Goal: Book appointment/travel/reservation

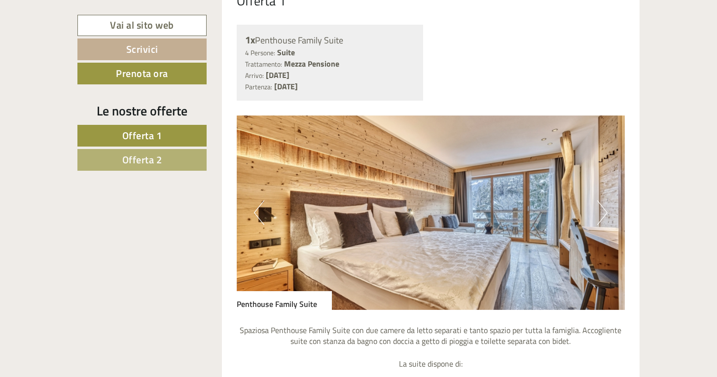
scroll to position [581, 0]
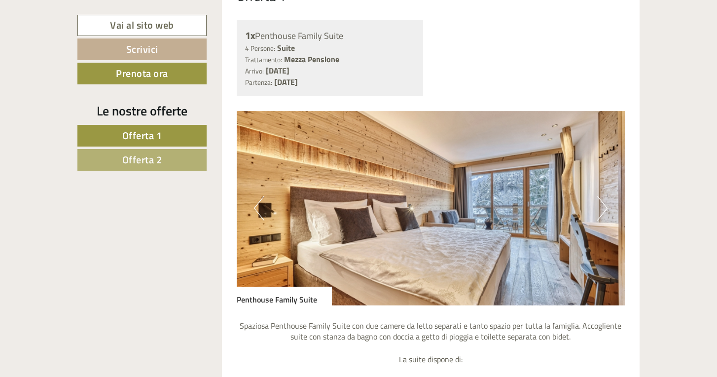
click at [601, 206] on button "Next" at bounding box center [602, 208] width 10 height 25
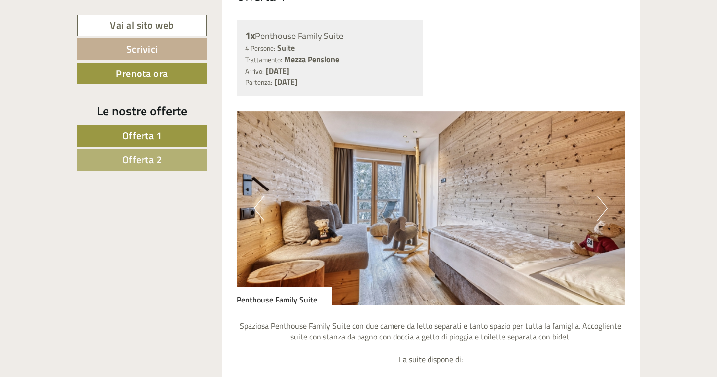
click at [601, 206] on button "Next" at bounding box center [602, 208] width 10 height 25
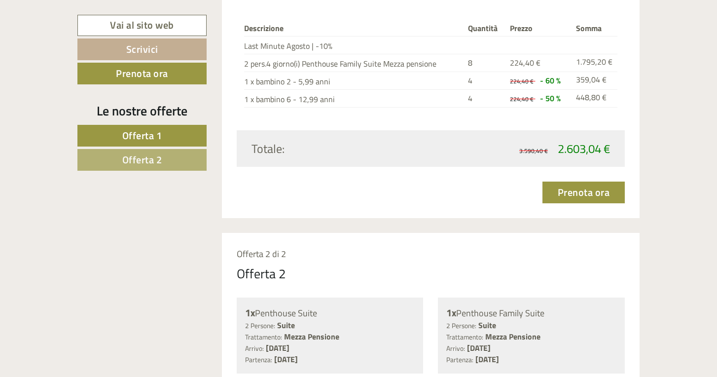
scroll to position [1155, 0]
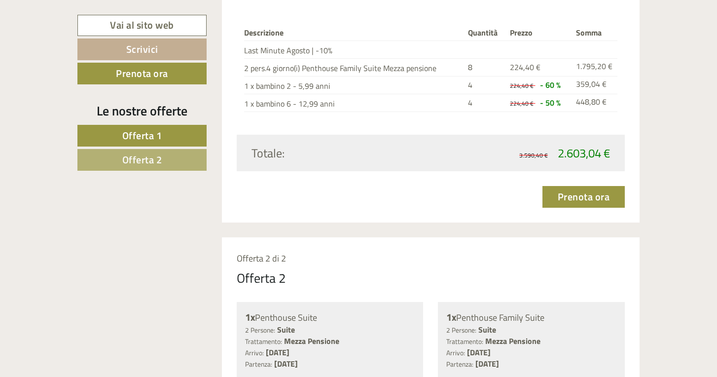
click at [167, 156] on link "Offerta 2" at bounding box center [141, 160] width 129 height 22
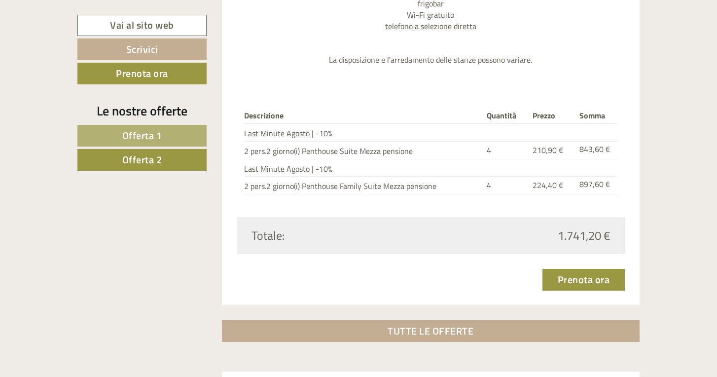
scroll to position [1808, 0]
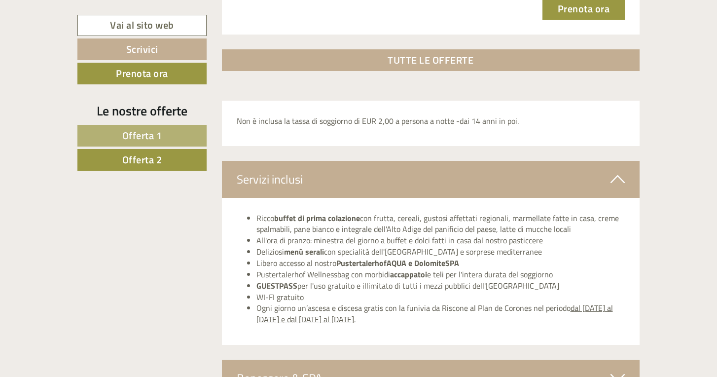
click at [425, 49] on link "TUTTE LE OFFERTE" at bounding box center [431, 60] width 418 height 22
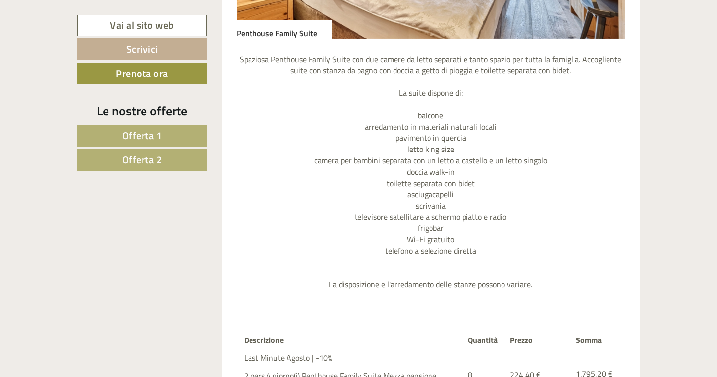
scroll to position [713, 0]
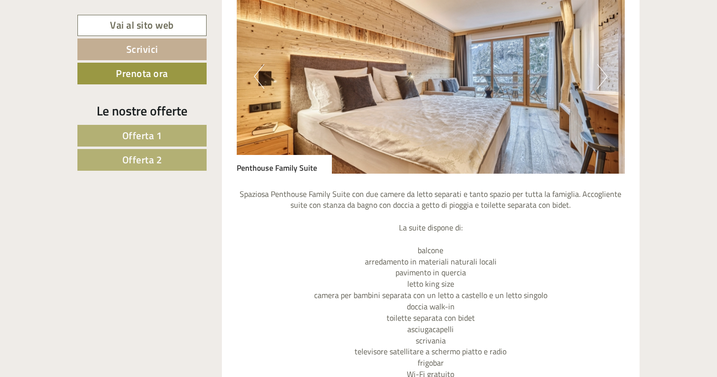
click at [175, 77] on link "Prenota ora" at bounding box center [141, 74] width 129 height 22
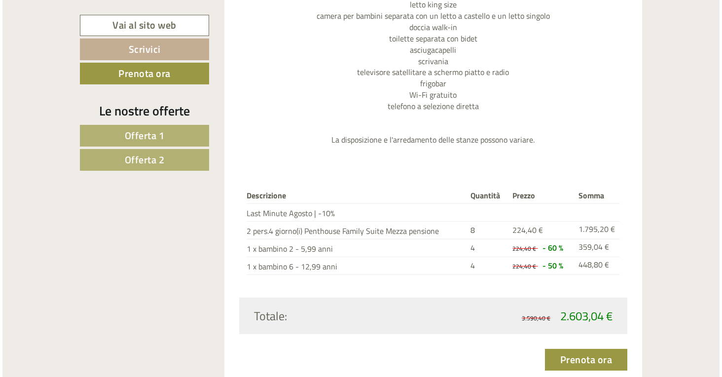
scroll to position [1075, 0]
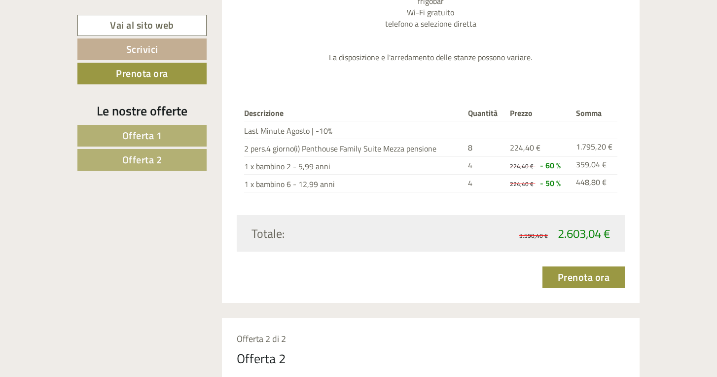
click at [582, 266] on link "Prenota ora" at bounding box center [583, 277] width 83 height 22
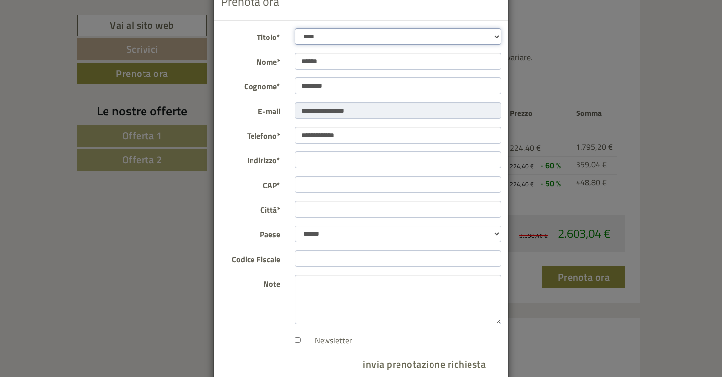
scroll to position [0, 0]
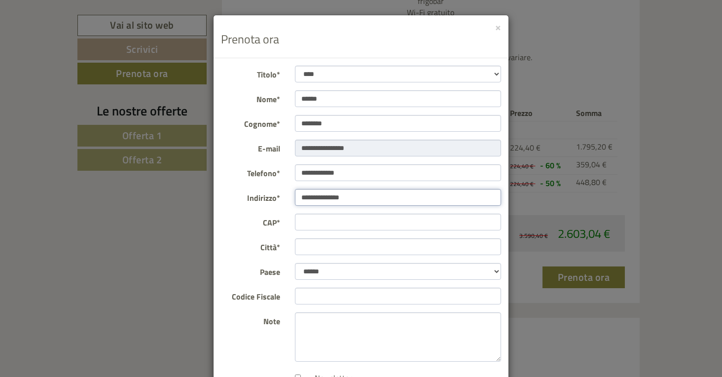
type input "**********"
type input "*****"
type input "*******"
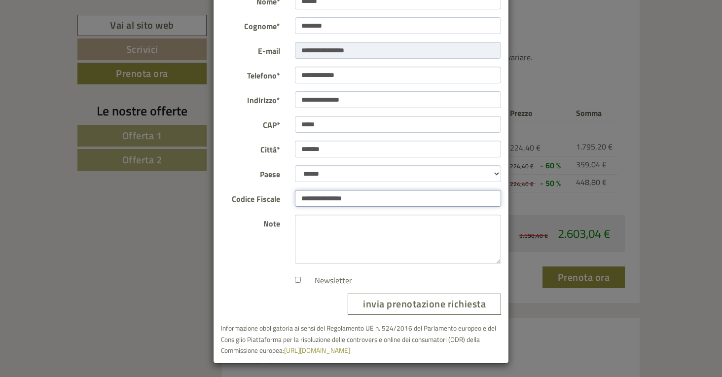
scroll to position [97, 0]
type input "**********"
click at [432, 305] on button "invia prenotazione richiesta" at bounding box center [424, 304] width 153 height 21
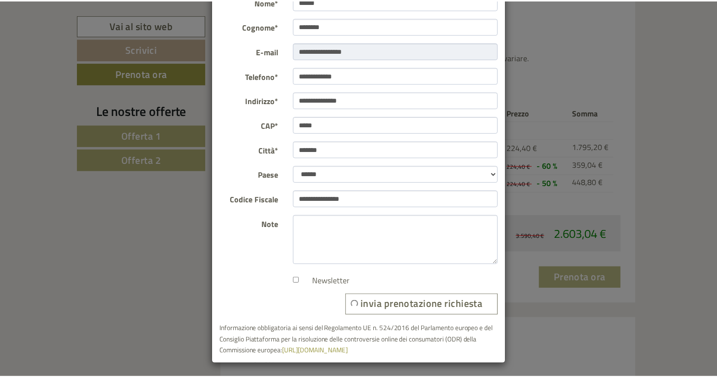
scroll to position [0, 0]
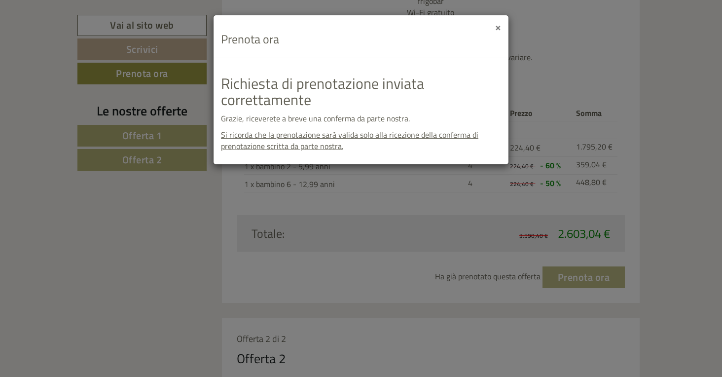
click at [500, 31] on button "×" at bounding box center [498, 27] width 6 height 10
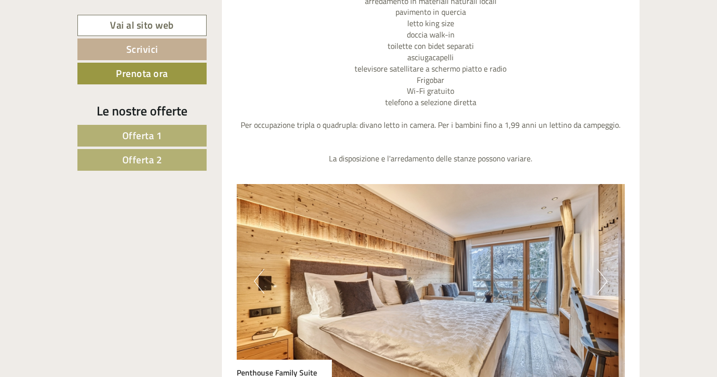
scroll to position [1833, 0]
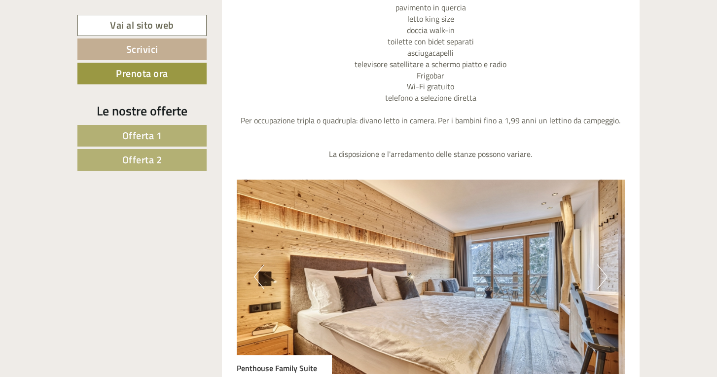
click at [590, 250] on img at bounding box center [431, 277] width 389 height 194
click at [597, 250] on img at bounding box center [431, 277] width 389 height 194
click at [607, 264] on button "Next" at bounding box center [602, 276] width 10 height 25
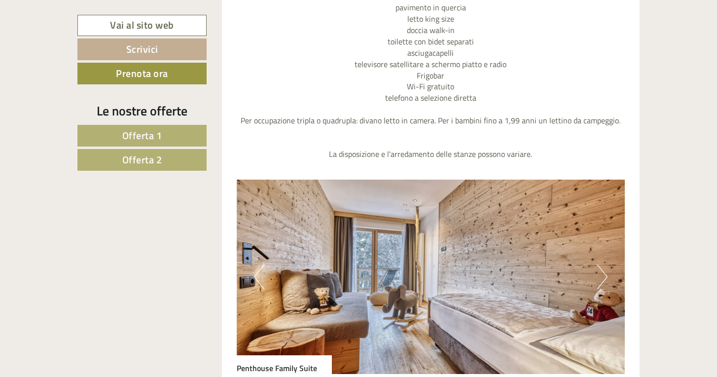
click at [607, 264] on button "Next" at bounding box center [602, 276] width 10 height 25
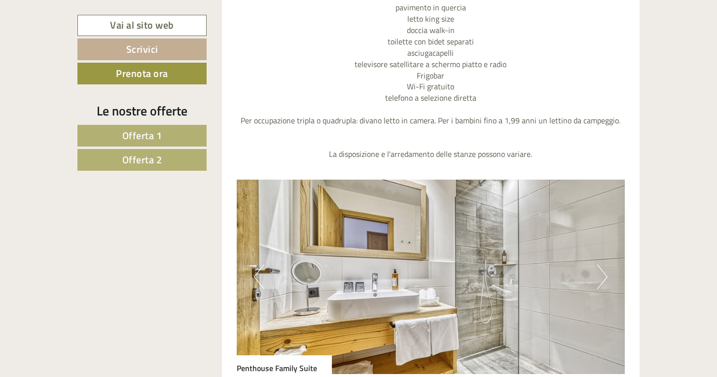
click at [607, 264] on button "Next" at bounding box center [602, 276] width 10 height 25
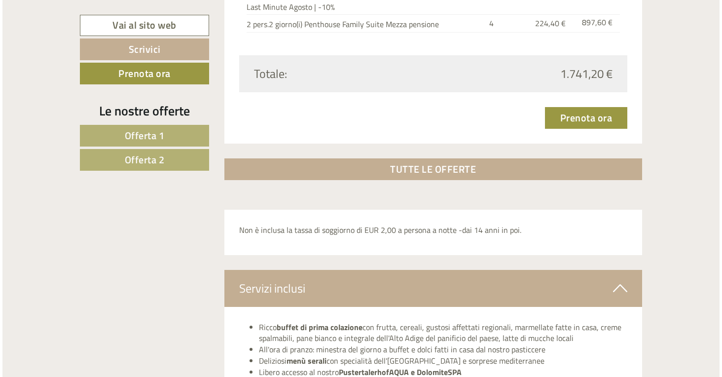
scroll to position [2504, 0]
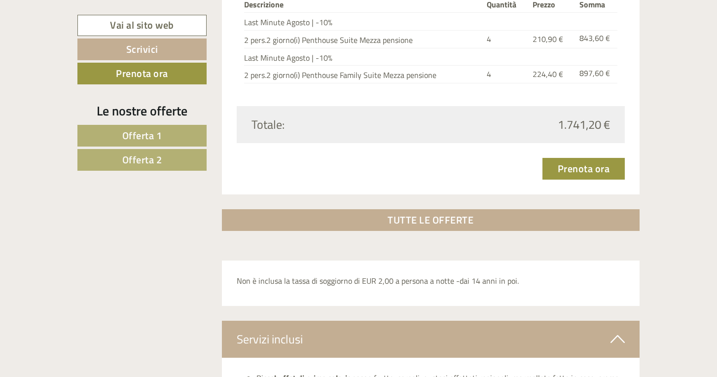
click at [611, 158] on link "Prenota ora" at bounding box center [583, 169] width 83 height 22
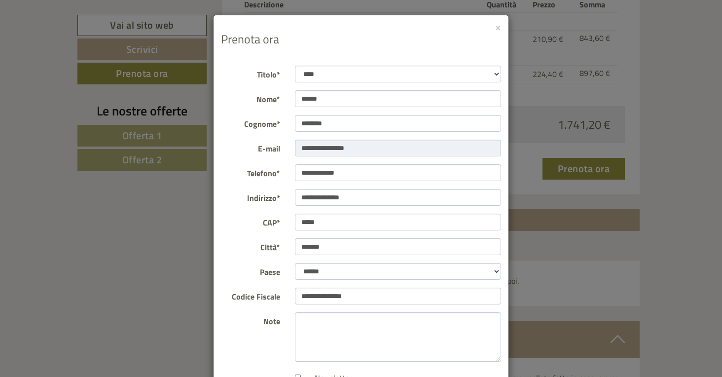
scroll to position [97, 0]
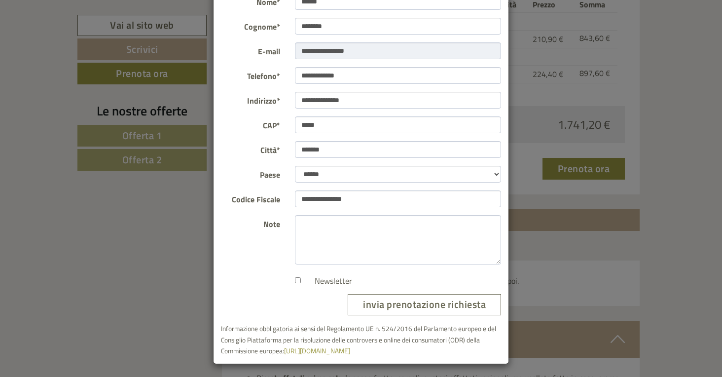
click at [442, 304] on button "invia prenotazione richiesta" at bounding box center [424, 304] width 153 height 21
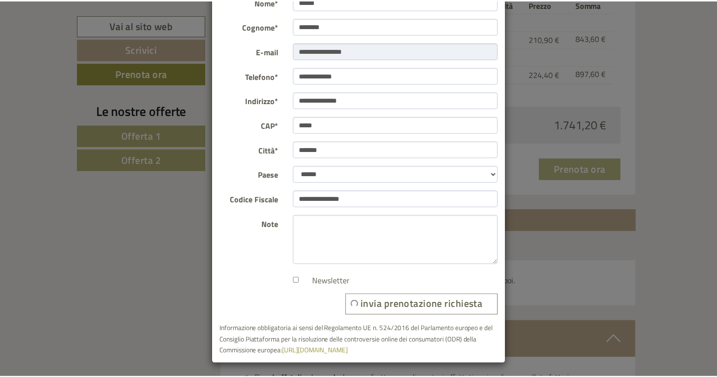
scroll to position [0, 0]
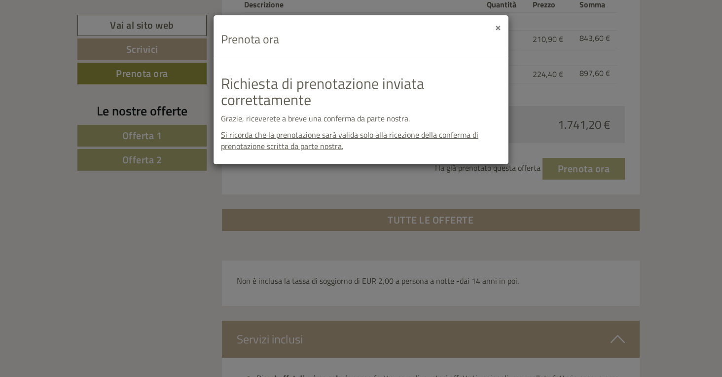
click at [497, 28] on button "×" at bounding box center [498, 27] width 6 height 10
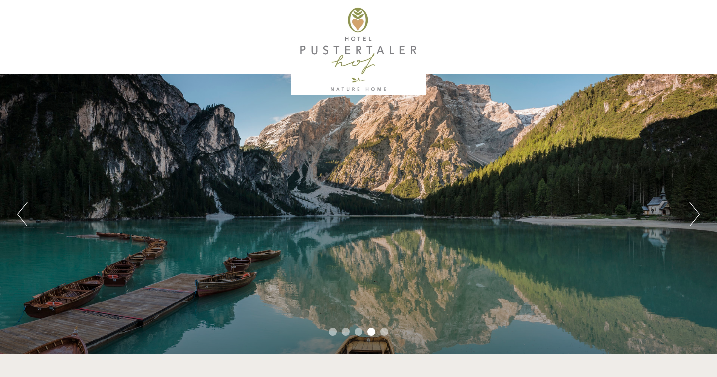
scroll to position [0, 0]
click at [361, 41] on div at bounding box center [358, 50] width 552 height 90
click at [361, 20] on div at bounding box center [358, 50] width 552 height 90
